Goal: Find specific page/section: Find specific page/section

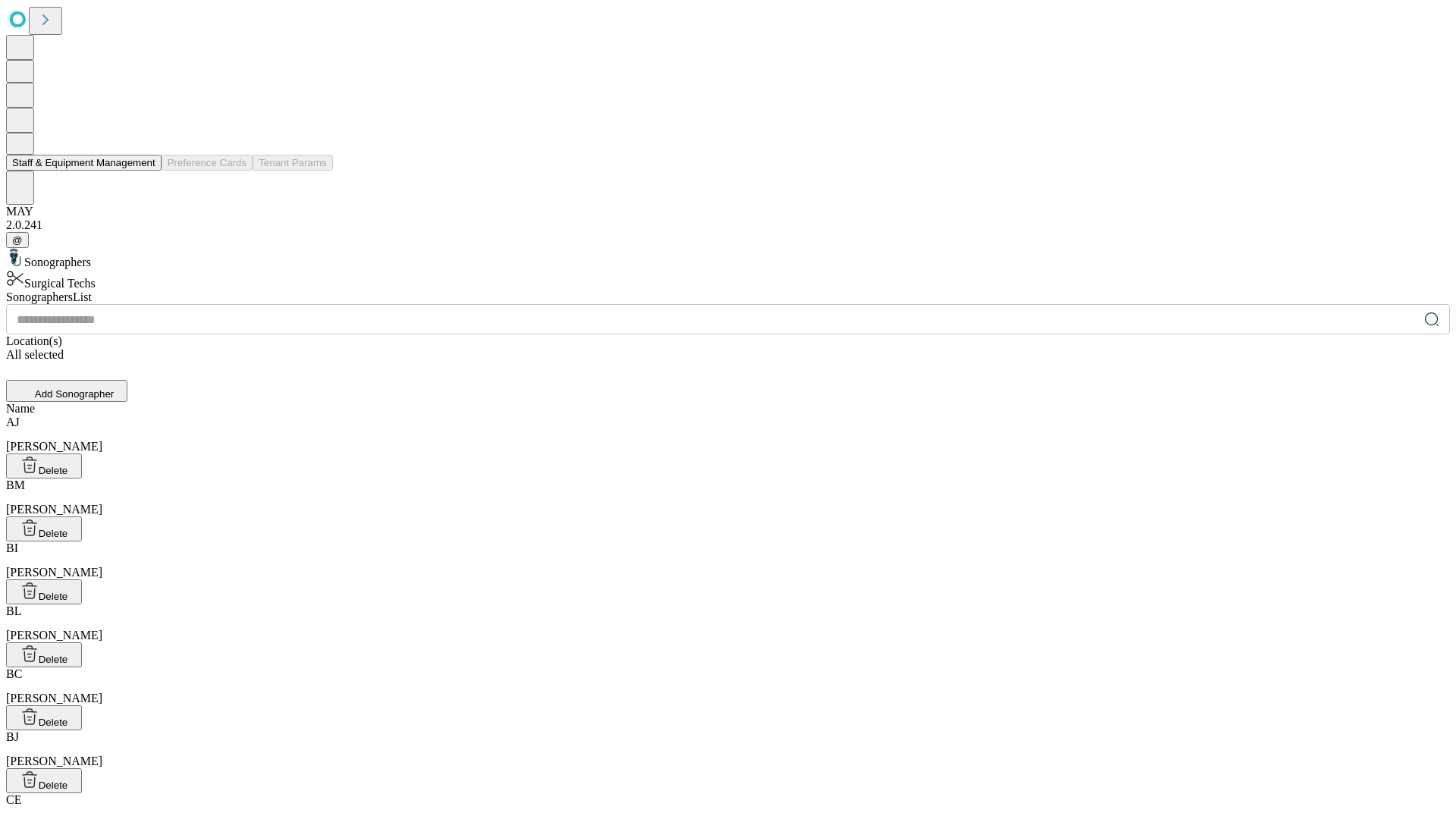
click at [145, 171] on button "Staff & Equipment Management" at bounding box center [83, 163] width 156 height 16
